Goal: Manage account settings

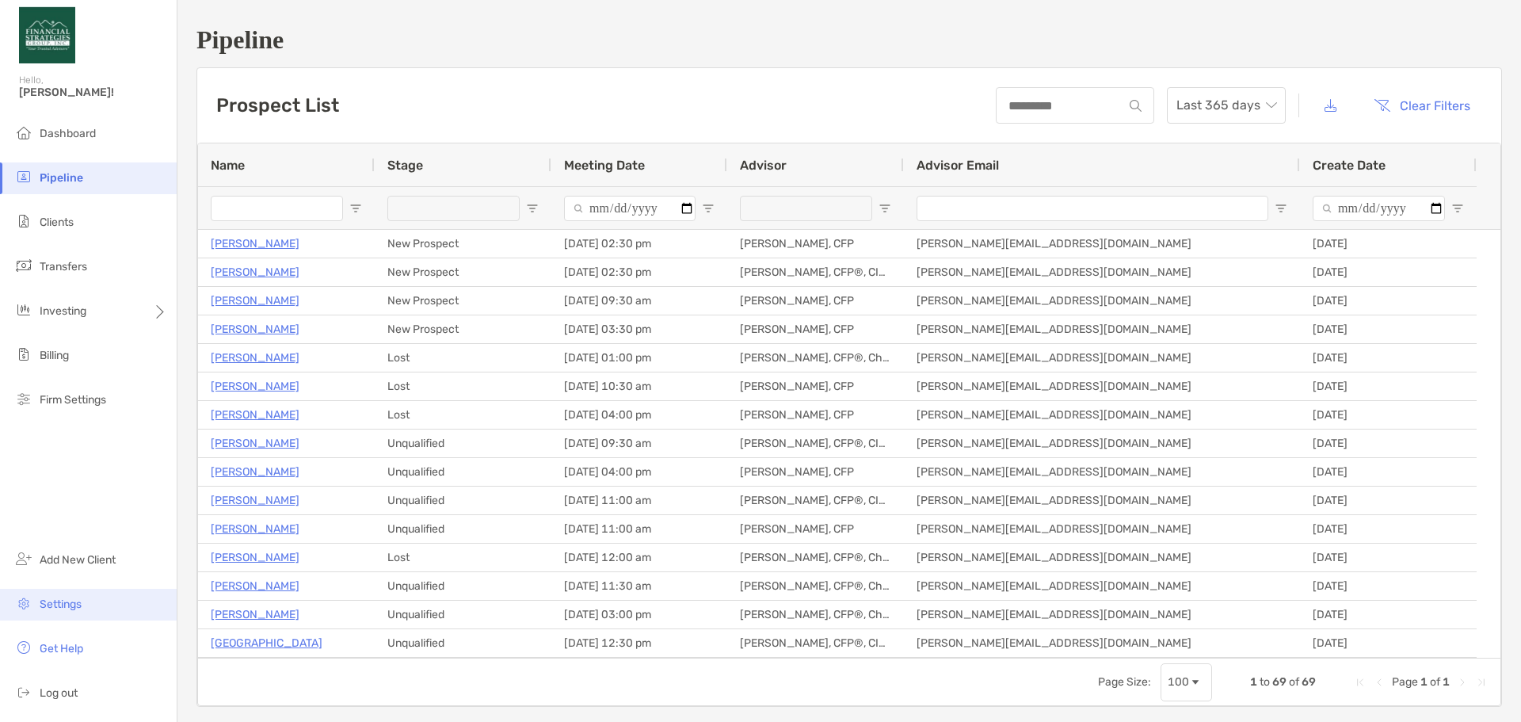
click at [48, 600] on span "Settings" at bounding box center [61, 603] width 42 height 13
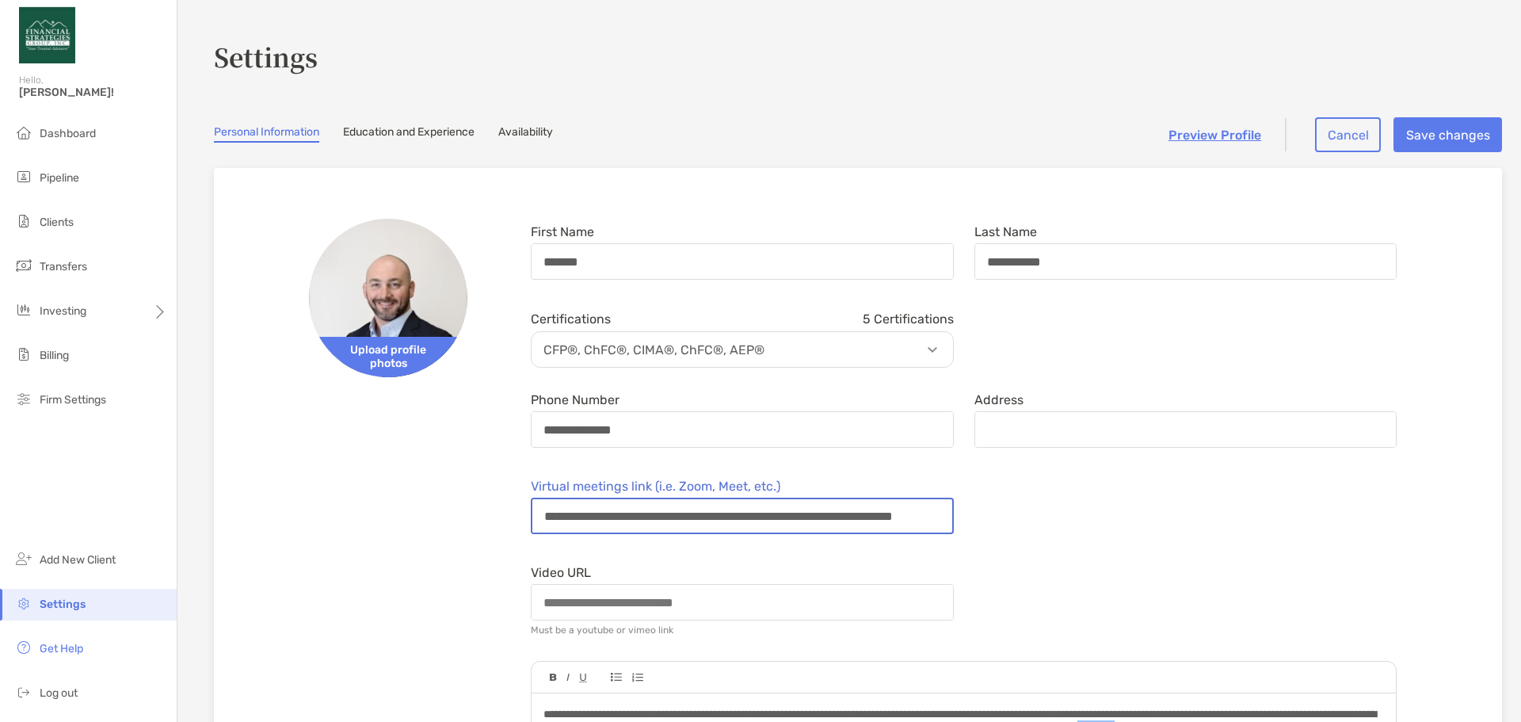
scroll to position [0, 125]
drag, startPoint x: 545, startPoint y: 516, endPoint x: 969, endPoint y: 508, distance: 423.8
click at [969, 508] on div "**********" at bounding box center [963, 506] width 886 height 67
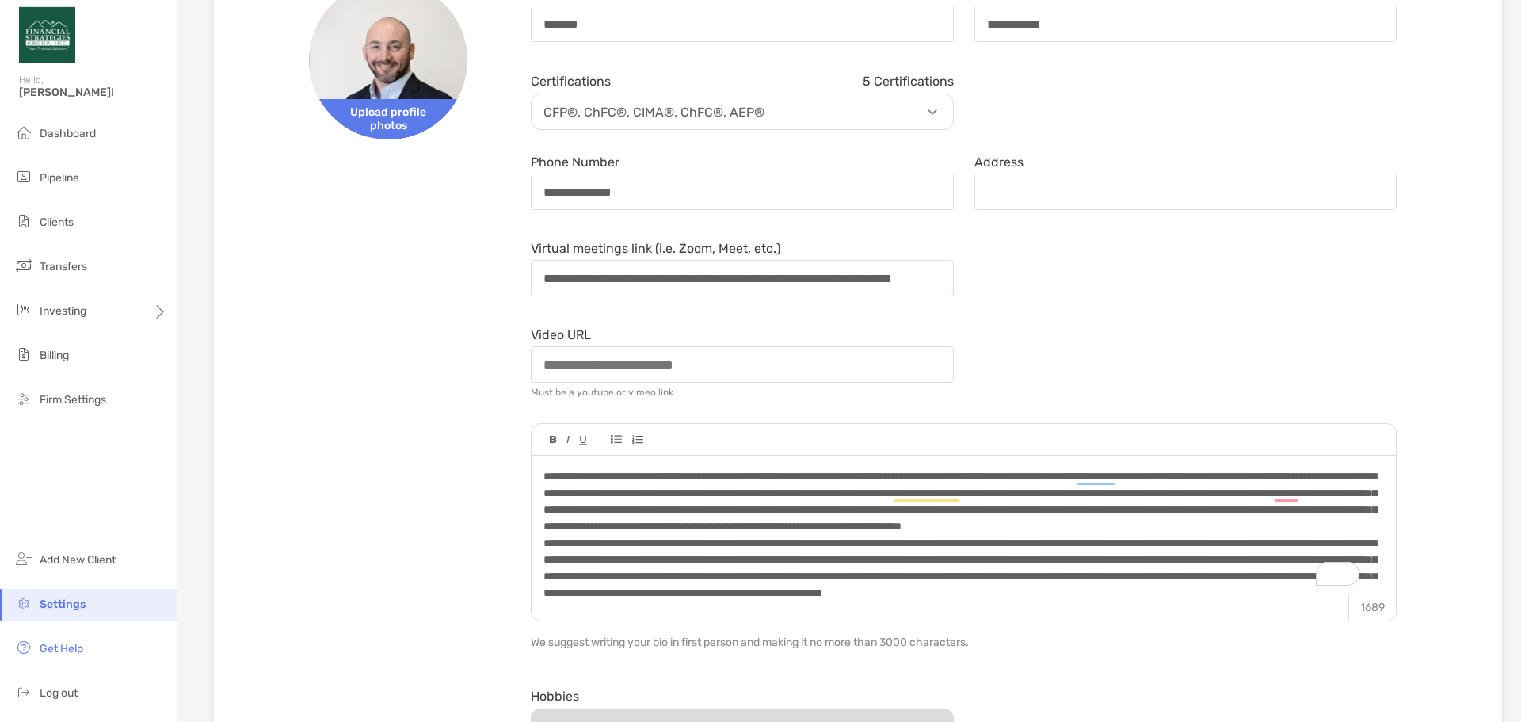
scroll to position [0, 0]
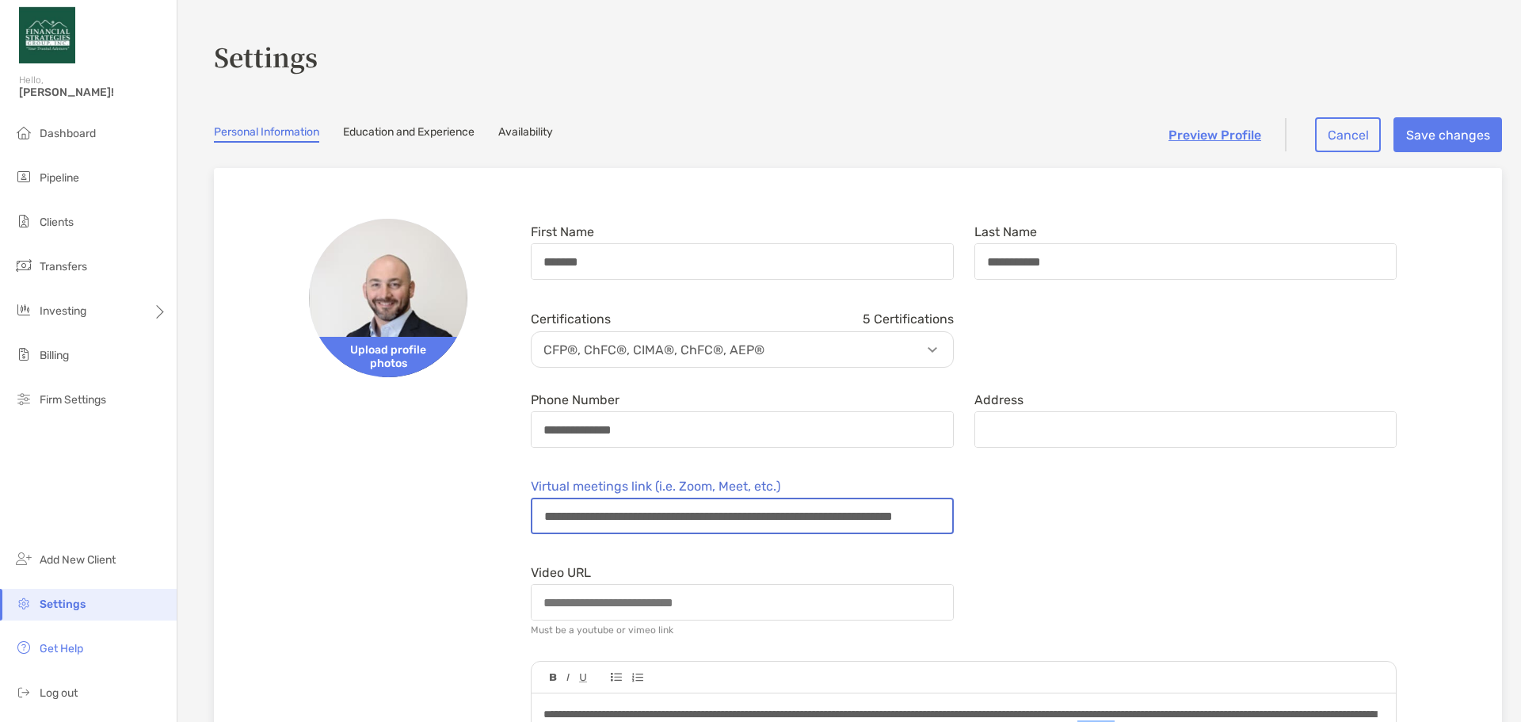
click at [878, 511] on input "**********" at bounding box center [738, 515] width 413 height 33
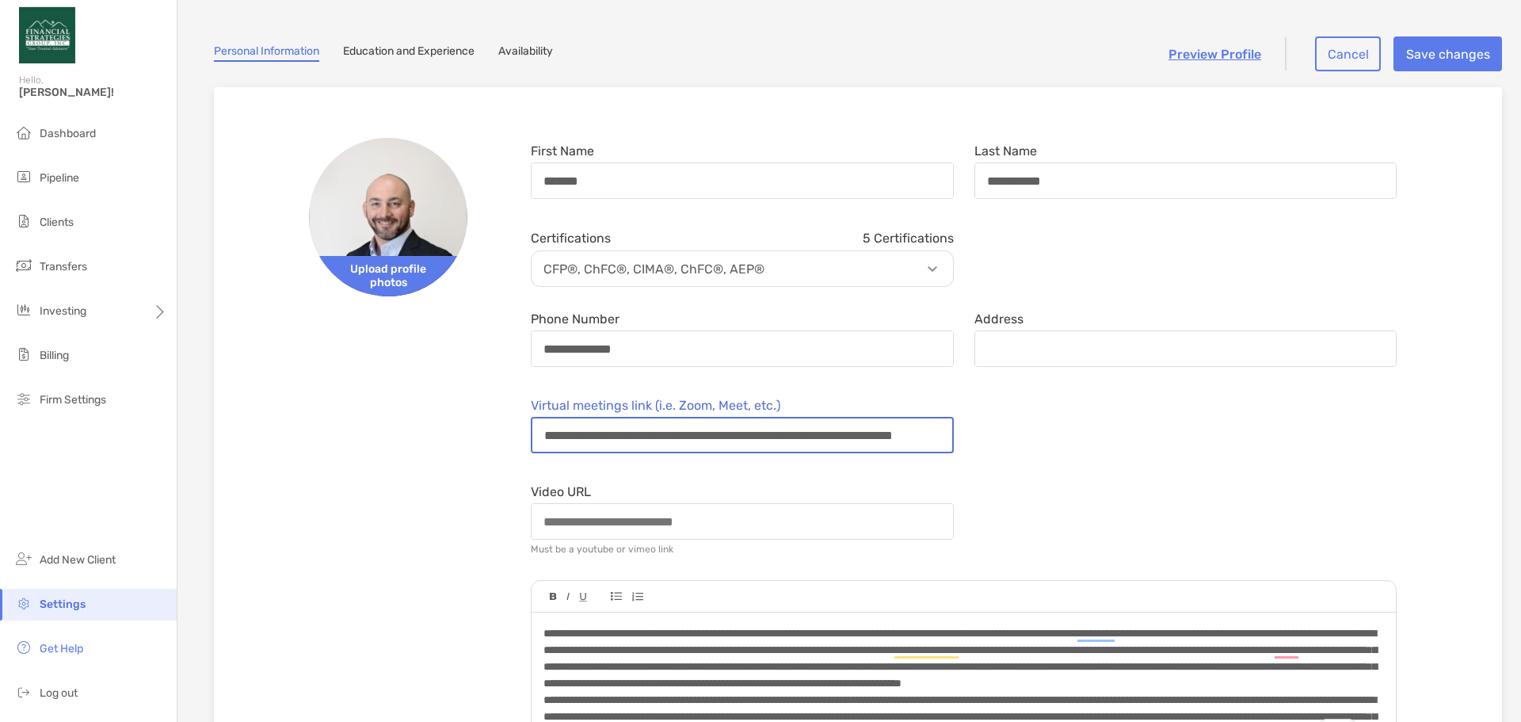
scroll to position [79, 0]
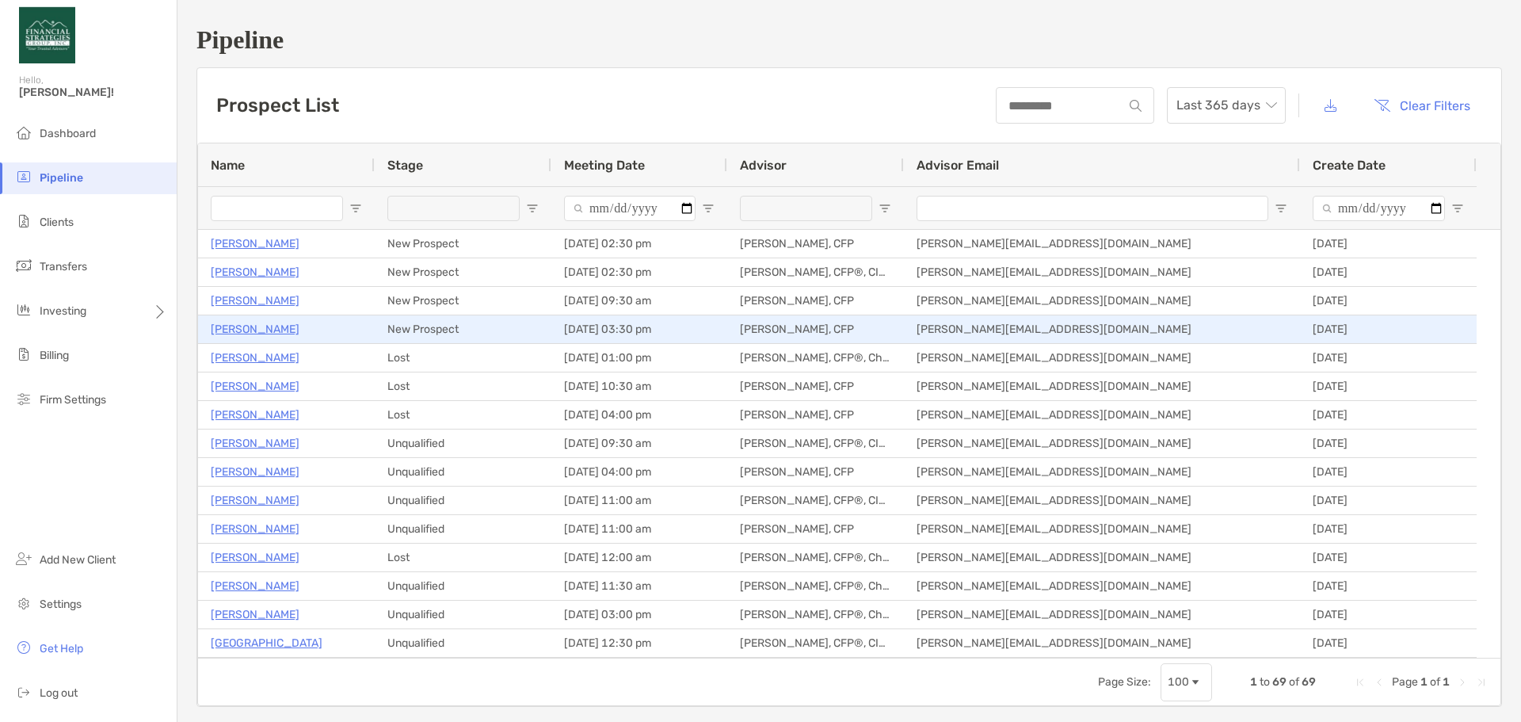
click at [265, 328] on p "[PERSON_NAME]" at bounding box center [255, 329] width 89 height 20
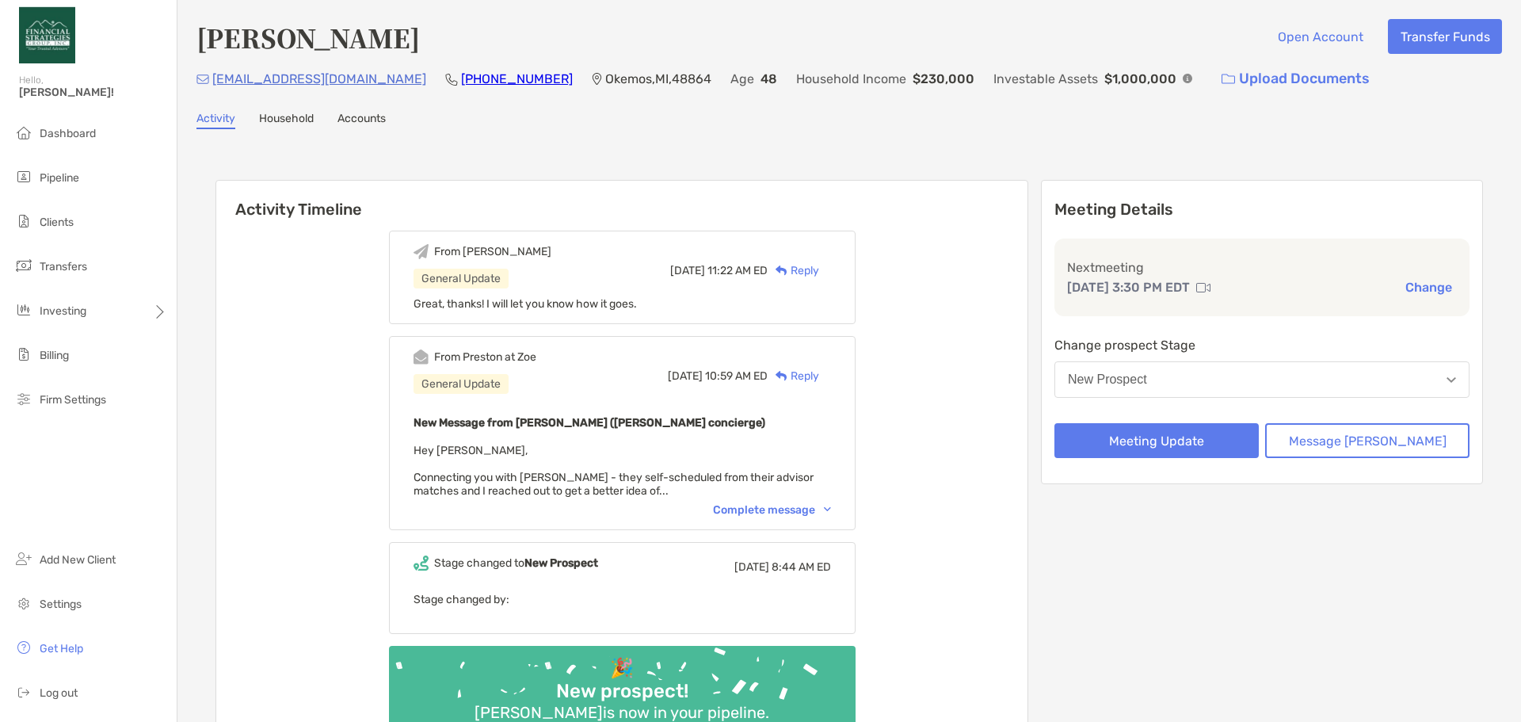
click at [760, 509] on div "Complete message" at bounding box center [772, 509] width 118 height 13
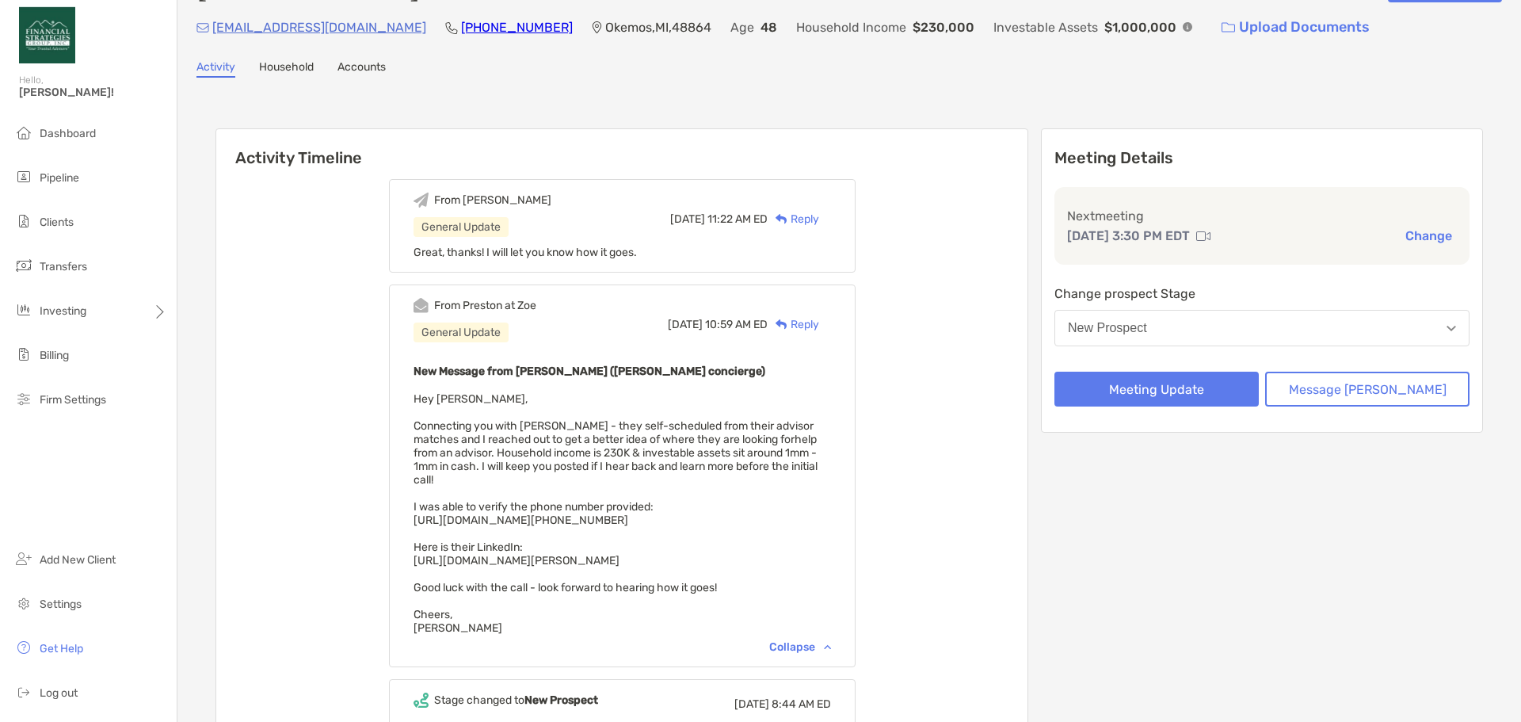
scroll to position [79, 0]
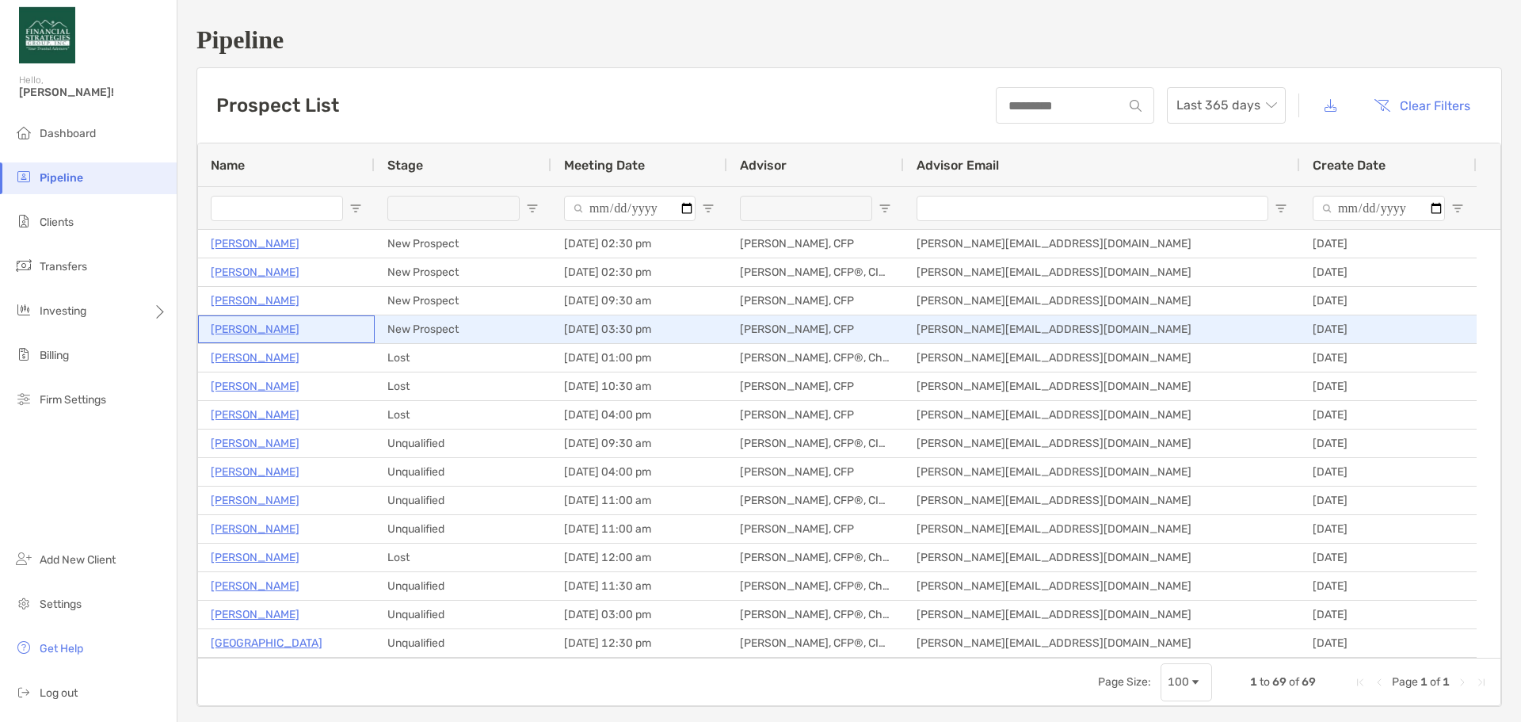
click at [248, 326] on p "[PERSON_NAME]" at bounding box center [255, 329] width 89 height 20
